Goal: Task Accomplishment & Management: Manage account settings

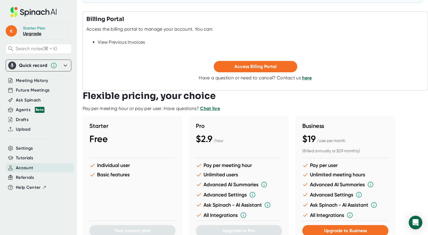
scroll to position [107, 0]
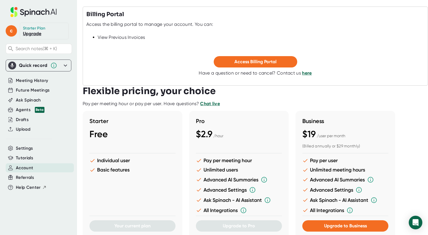
click at [127, 136] on div "Free" at bounding box center [133, 134] width 86 height 11
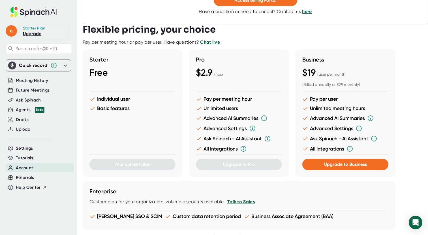
scroll to position [169, 0]
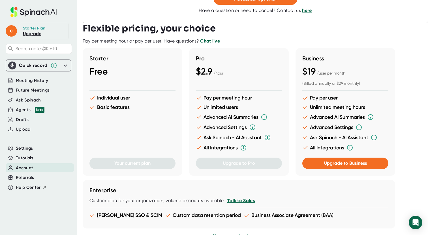
click at [127, 157] on div at bounding box center [133, 155] width 86 height 4
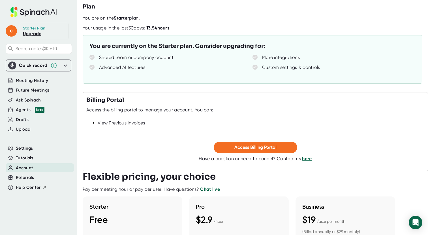
scroll to position [13, 0]
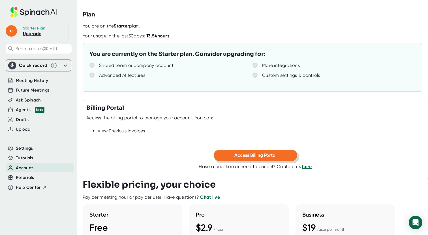
click at [287, 157] on button "Access Billing Portal" at bounding box center [256, 155] width 84 height 11
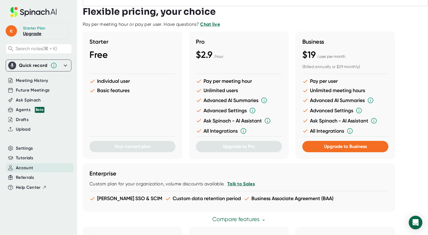
scroll to position [0, 0]
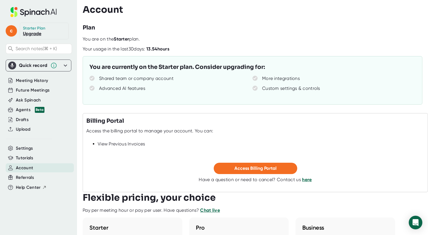
click at [57, 65] on div "Quick record" at bounding box center [38, 65] width 61 height 8
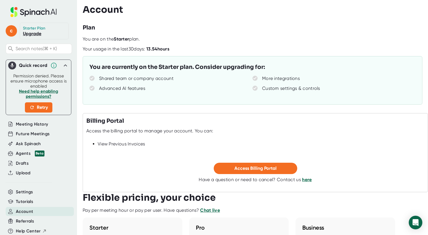
click at [49, 90] on link "Need help enabling permissions?" at bounding box center [38, 94] width 39 height 10
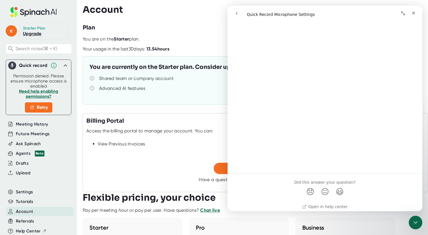
scroll to position [793, 0]
click at [408, 13] on button "Collapse window" at bounding box center [403, 13] width 11 height 11
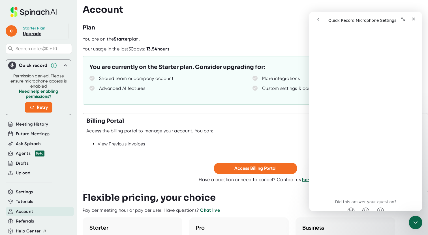
scroll to position [794, 0]
click at [25, 9] on icon at bounding box center [34, 12] width 76 height 10
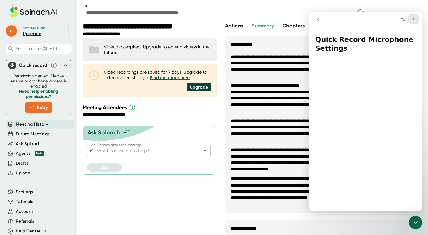
click at [414, 21] on icon "Close" at bounding box center [414, 19] width 5 height 5
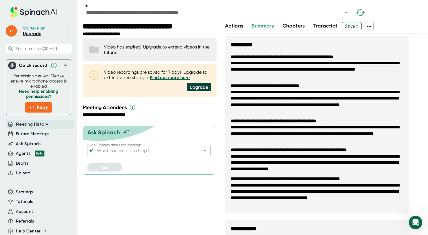
click at [233, 28] on span "Actions" at bounding box center [234, 26] width 18 height 6
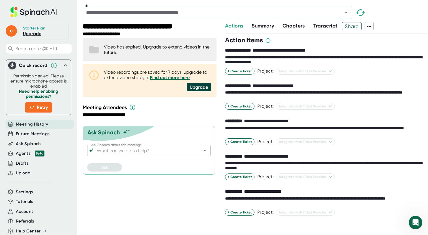
click at [280, 39] on div "Action Items" at bounding box center [326, 40] width 203 height 9
click at [273, 59] on div "**********" at bounding box center [326, 60] width 203 height 10
click at [249, 42] on h3 "Action Items" at bounding box center [244, 40] width 38 height 9
click at [322, 51] on div "**********" at bounding box center [279, 51] width 109 height 6
click at [137, 69] on div "Video recordings are saved for 7 days, upgrade to extend video storage. Find ou…" at bounding box center [150, 80] width 134 height 33
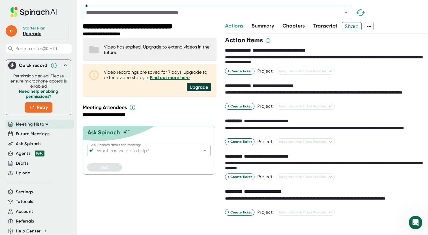
click at [172, 77] on link "Find out more here" at bounding box center [170, 77] width 40 height 5
click at [237, 69] on span "+ Create Ticket" at bounding box center [240, 71] width 24 height 5
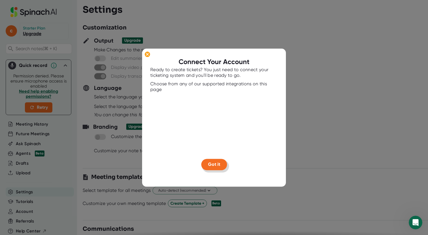
click at [207, 160] on button "Got it" at bounding box center [214, 164] width 26 height 11
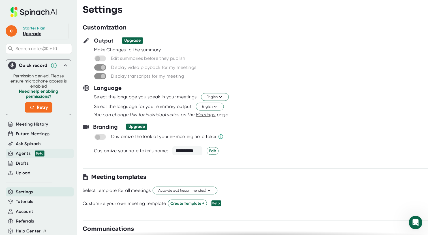
click at [28, 152] on div "Agents Beta" at bounding box center [30, 153] width 29 height 7
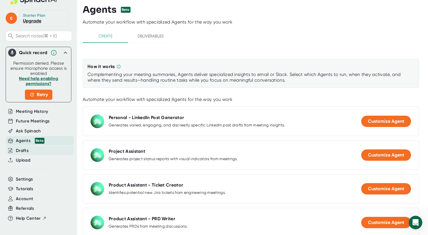
scroll to position [11, 0]
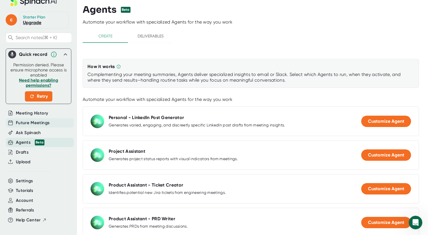
click at [30, 122] on span "Future Meetings" at bounding box center [33, 123] width 34 height 7
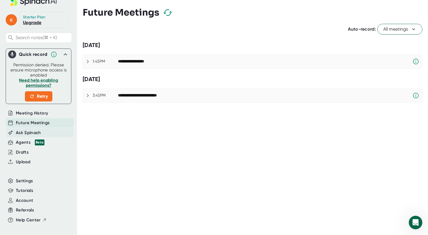
click at [30, 131] on span "Ask Spinach" at bounding box center [28, 132] width 25 height 7
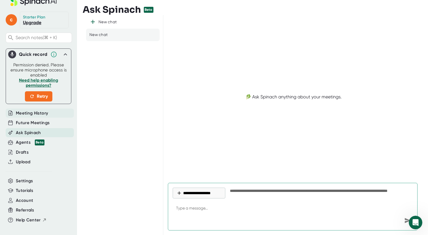
type textarea "x"
click at [41, 112] on span "Meeting History" at bounding box center [32, 113] width 32 height 7
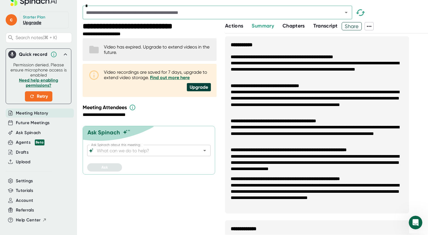
click at [67, 54] on icon at bounding box center [65, 54] width 7 height 7
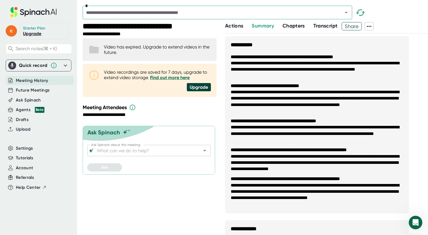
click at [259, 96] on li "**********" at bounding box center [317, 102] width 173 height 26
click at [319, 68] on li "**********" at bounding box center [317, 69] width 173 height 19
click at [288, 23] on span "Chapters" at bounding box center [294, 26] width 22 height 6
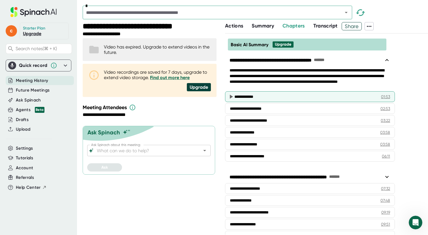
click at [255, 95] on div "**********" at bounding box center [306, 97] width 143 height 6
click at [233, 97] on icon at bounding box center [231, 96] width 7 height 7
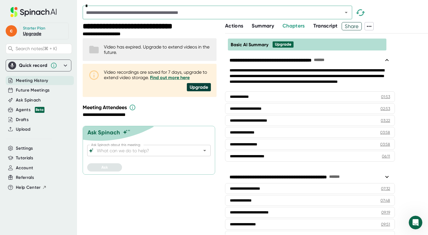
click at [172, 52] on div "Video has expired. Upgrade to extend videos in the future." at bounding box center [157, 49] width 107 height 11
click at [127, 26] on div "**********" at bounding box center [141, 26] width 116 height 9
